Goal: Check status: Check status

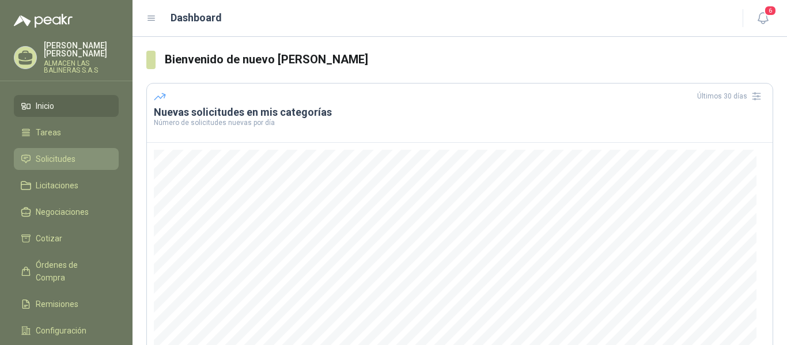
click at [44, 161] on span "Solicitudes" at bounding box center [56, 159] width 40 height 13
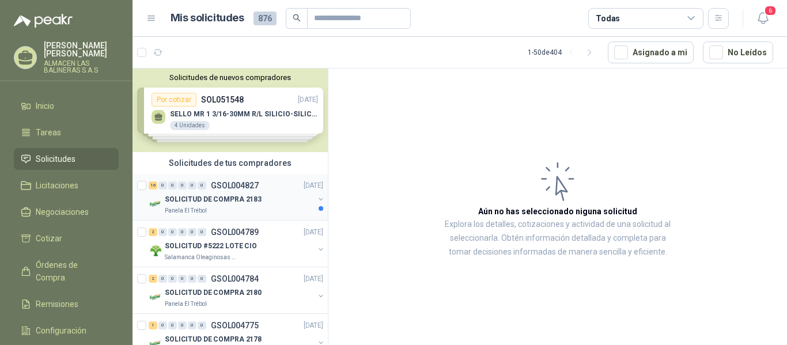
click at [232, 182] on p "GSOL004827" at bounding box center [235, 186] width 48 height 8
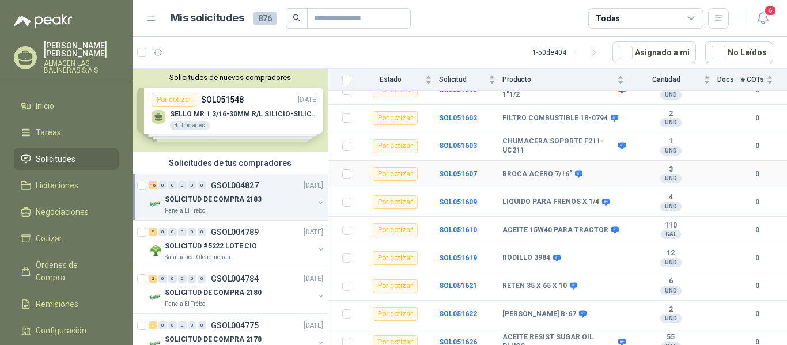
scroll to position [215, 0]
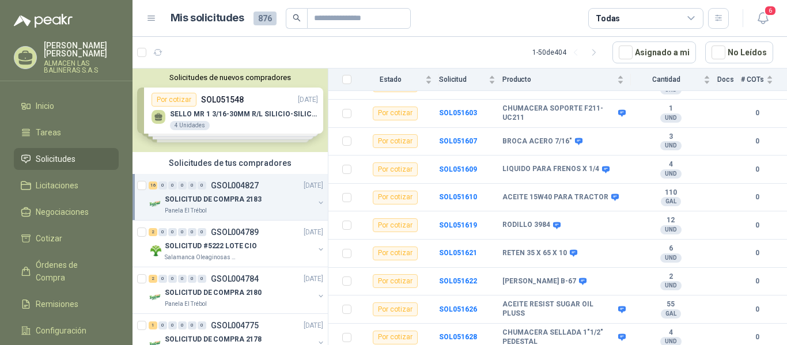
click at [249, 115] on div "Solicitudes de nuevos compradores Por cotizar SOL051548 [DATE] SELLO MR 1 3/16-…" at bounding box center [230, 111] width 195 height 84
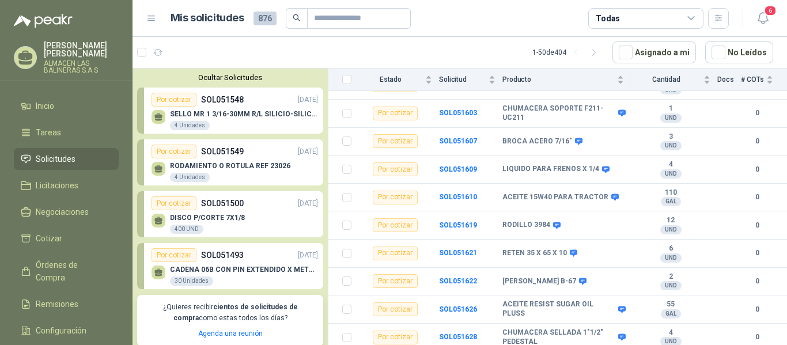
click at [255, 113] on p "SELLO MR 1 3/16-30MM R/L SILICIO-SILICIO" at bounding box center [244, 114] width 148 height 8
click at [241, 97] on p "SOL051548" at bounding box center [222, 99] width 43 height 13
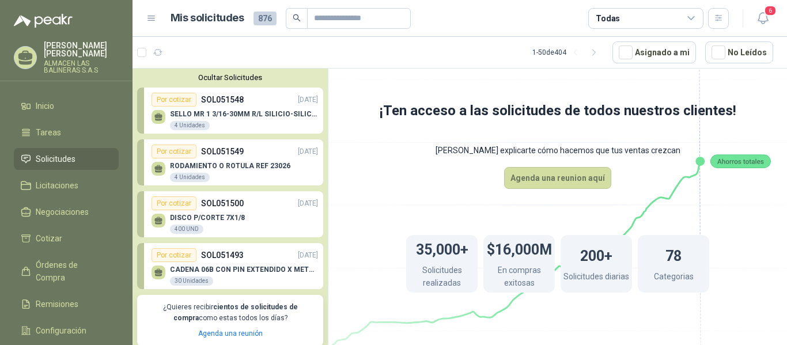
click at [221, 100] on p "SOL051548" at bounding box center [222, 99] width 43 height 13
